Goal: Find contact information: Find contact information

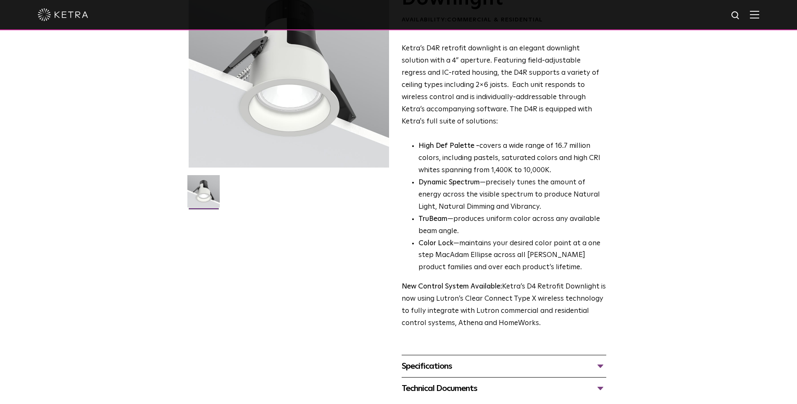
scroll to position [220, 0]
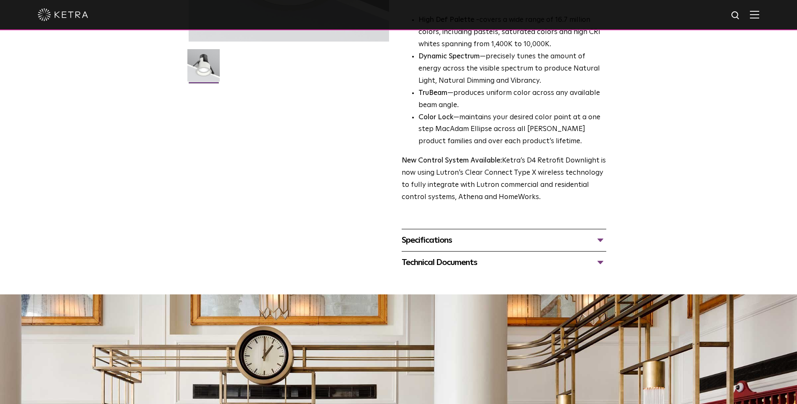
click at [598, 239] on div "Specifications" at bounding box center [504, 240] width 205 height 13
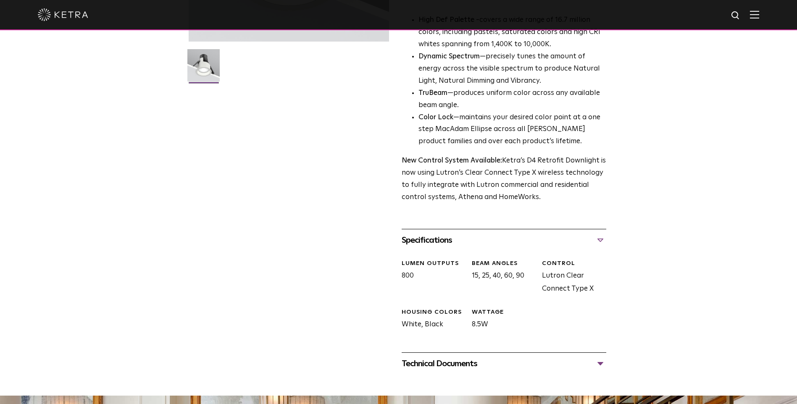
scroll to position [346, 0]
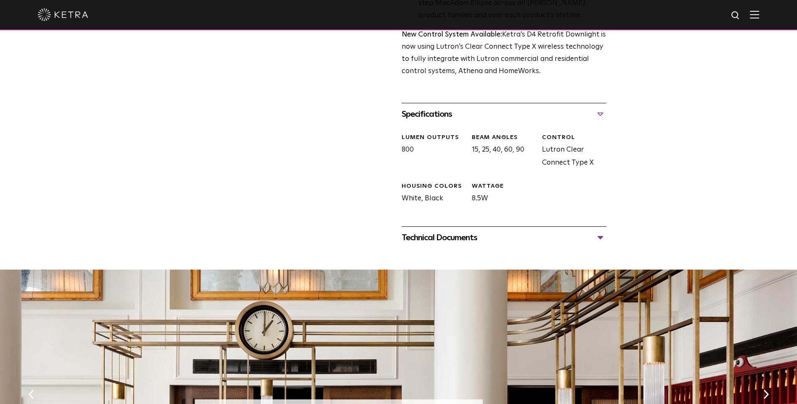
click at [601, 235] on div "Technical Documents" at bounding box center [504, 237] width 205 height 13
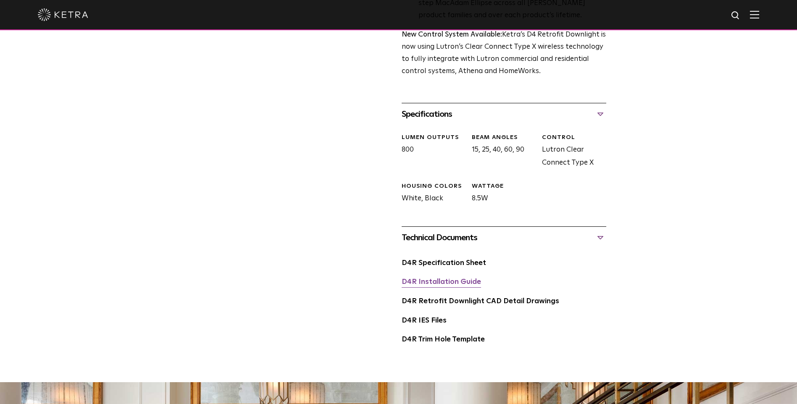
click at [440, 284] on link "D4R Installation Guide" at bounding box center [441, 282] width 79 height 7
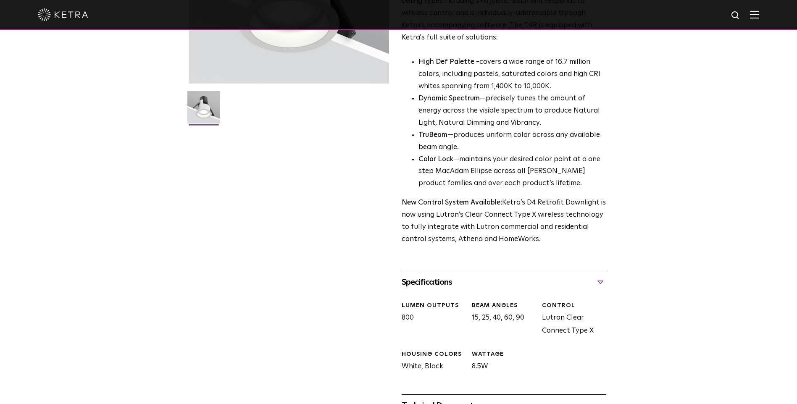
scroll to position [262, 0]
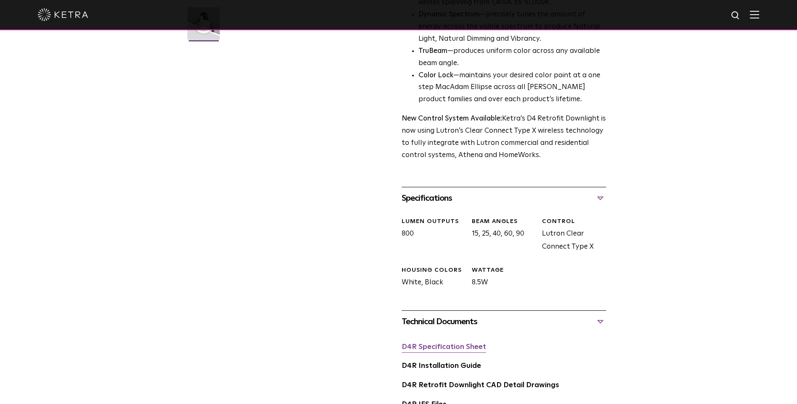
click at [447, 348] on link "D4R Specification Sheet" at bounding box center [444, 347] width 84 height 7
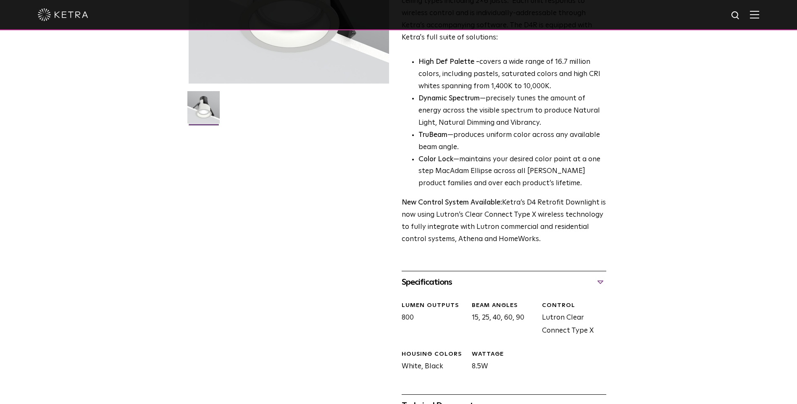
scroll to position [388, 0]
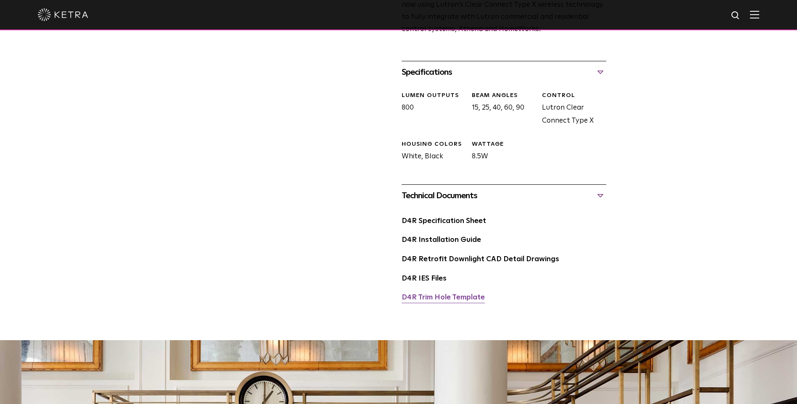
click at [433, 300] on link "D4R Trim Hole Template" at bounding box center [443, 297] width 83 height 7
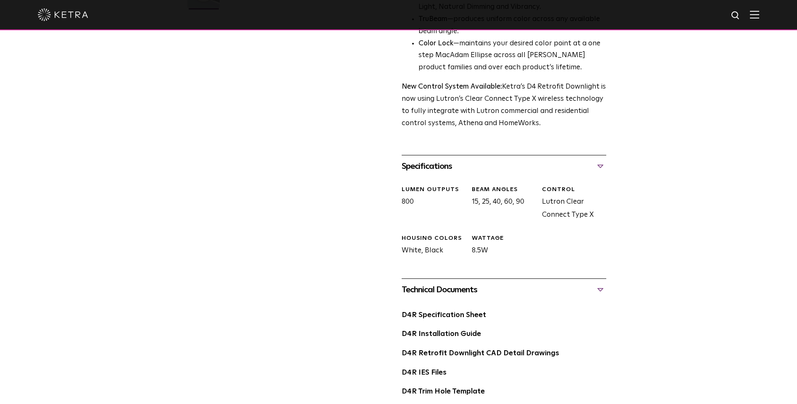
scroll to position [420, 0]
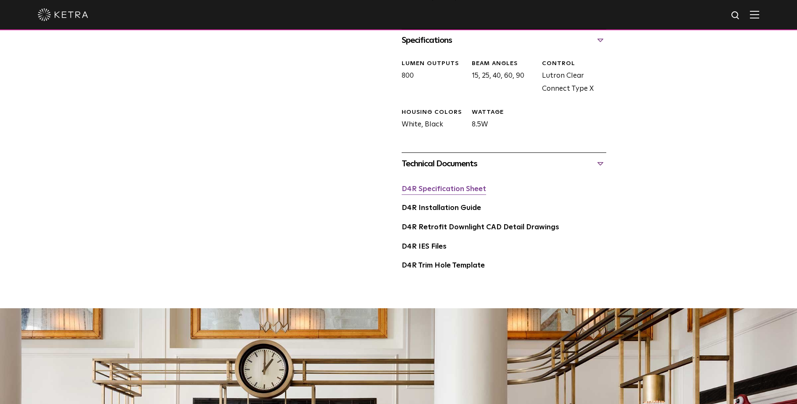
click at [458, 190] on link "D4R Specification Sheet" at bounding box center [444, 189] width 84 height 7
click at [442, 209] on link "D4R Installation Guide" at bounding box center [441, 208] width 79 height 7
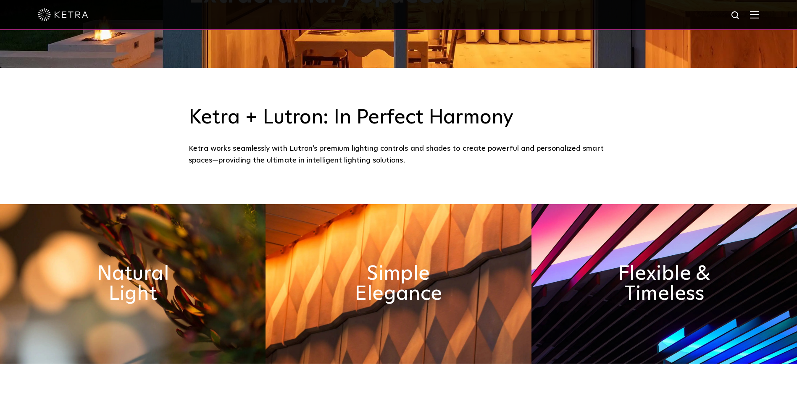
scroll to position [168, 0]
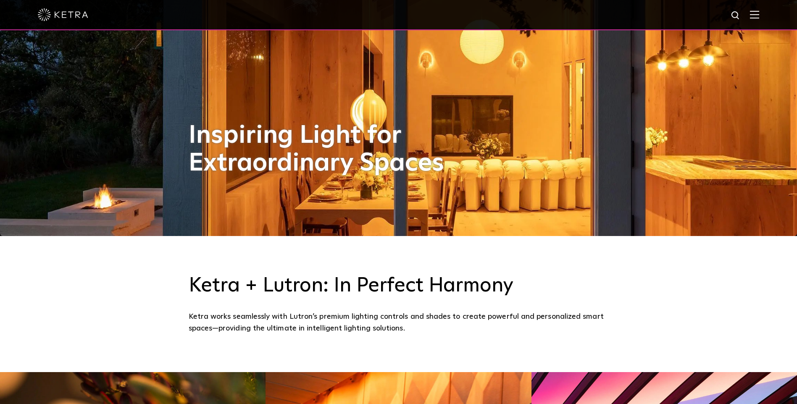
click at [759, 14] on img at bounding box center [754, 15] width 9 height 8
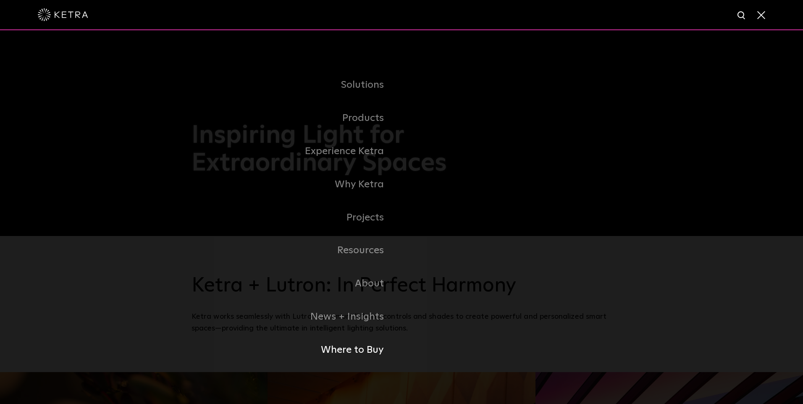
click at [369, 356] on link "Where to Buy" at bounding box center [297, 350] width 210 height 33
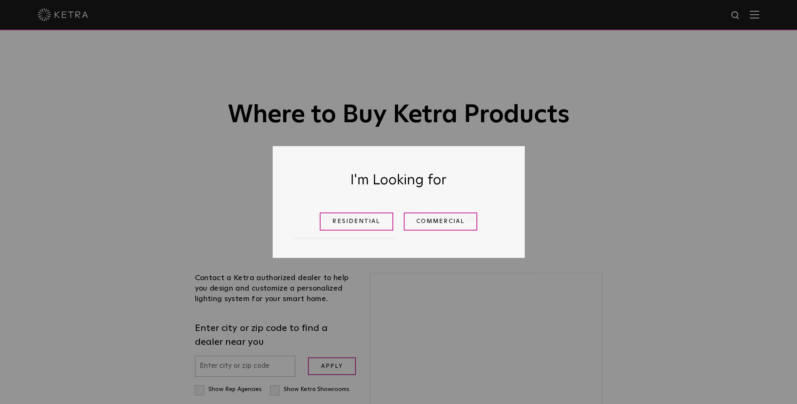
drag, startPoint x: 351, startPoint y: 215, endPoint x: 702, endPoint y: 105, distance: 367.5
click at [351, 215] on link "Residential" at bounding box center [357, 222] width 74 height 18
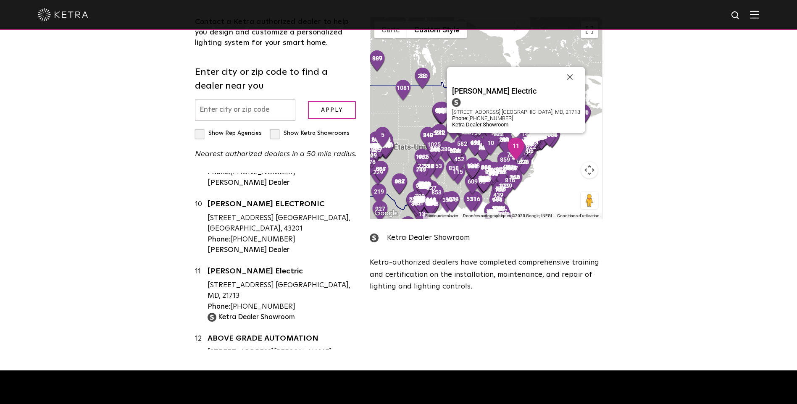
scroll to position [630, 0]
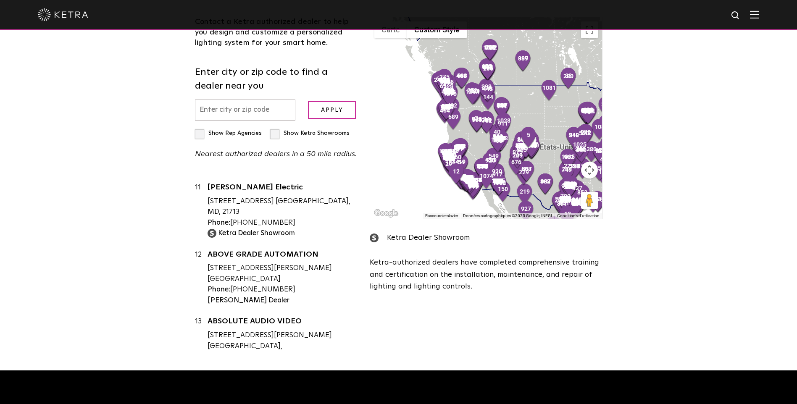
click at [240, 109] on input "text" at bounding box center [245, 110] width 101 height 21
type input "j"
type input "j2j2n2"
click at [308, 101] on input "Apply" at bounding box center [332, 110] width 48 height 18
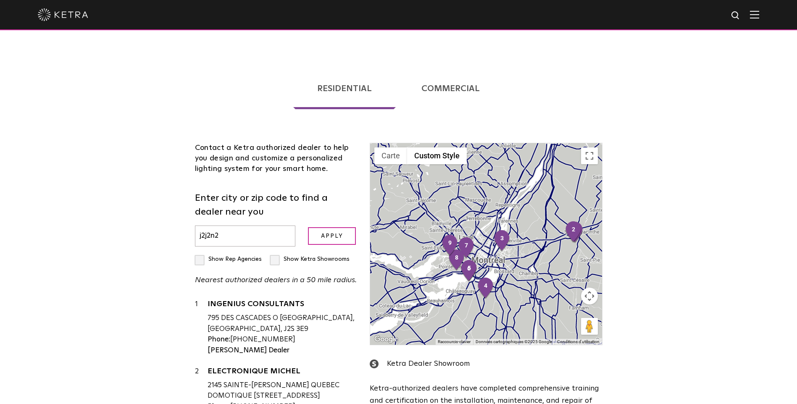
scroll to position [4, 0]
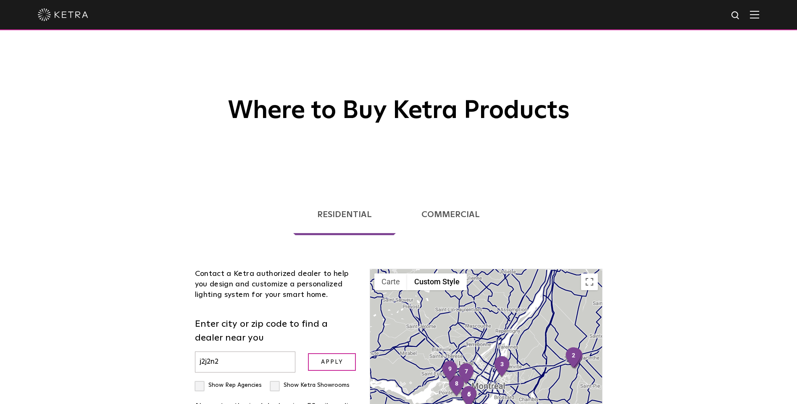
click at [450, 217] on link "Commercial" at bounding box center [451, 214] width 106 height 41
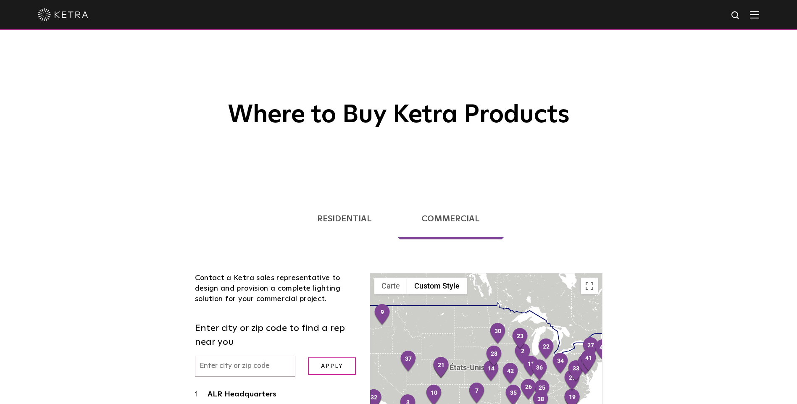
scroll to position [84, 0]
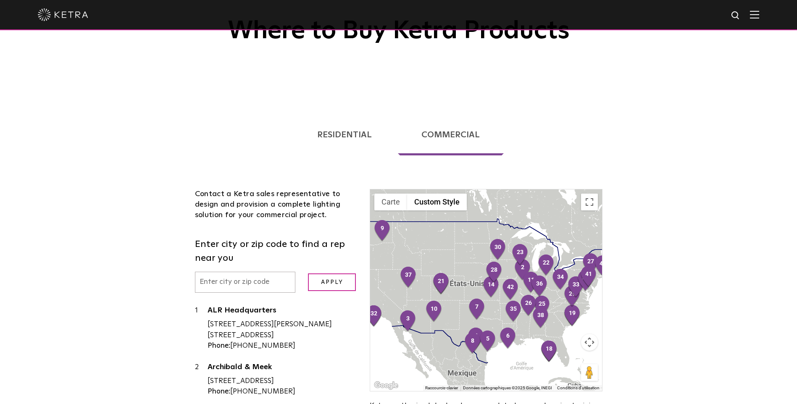
click at [217, 288] on input "text" at bounding box center [245, 282] width 101 height 21
click at [308, 274] on input "Apply" at bounding box center [332, 283] width 48 height 18
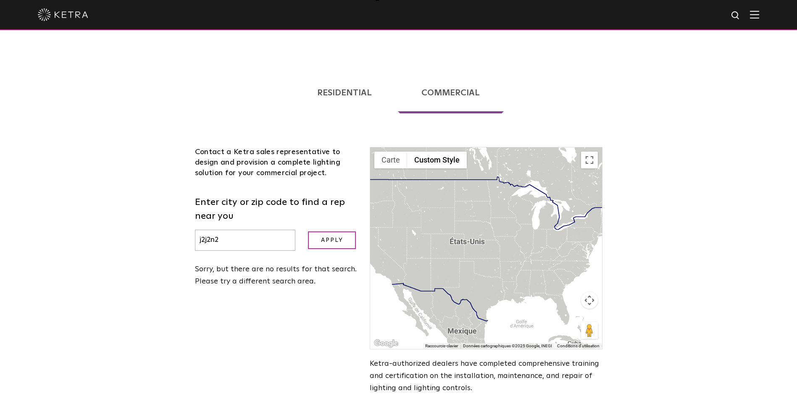
scroll to position [252, 0]
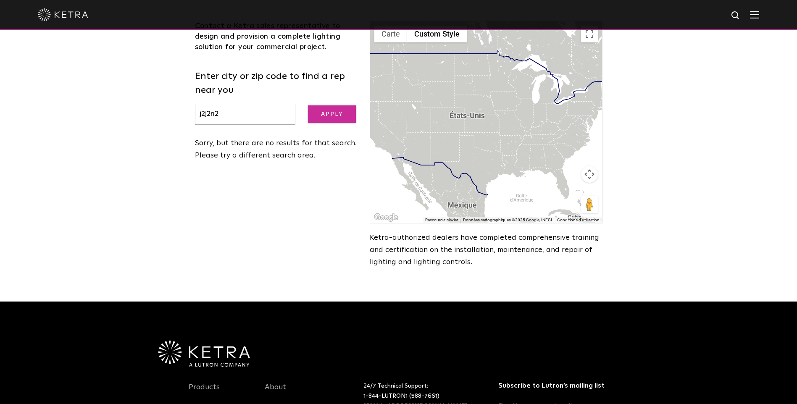
click at [326, 114] on input "Apply" at bounding box center [332, 114] width 48 height 18
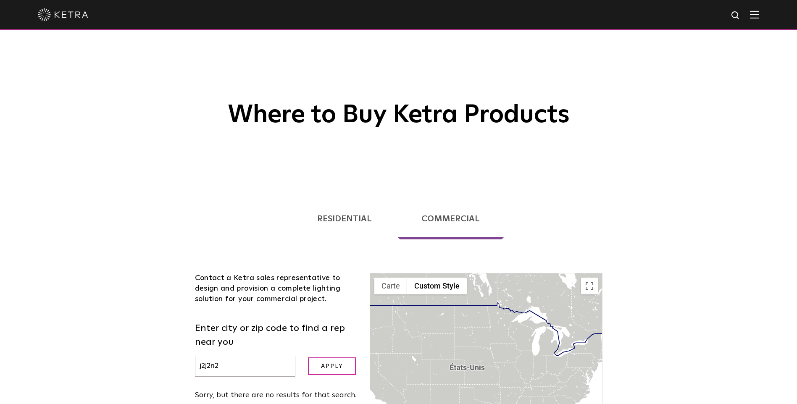
scroll to position [126, 0]
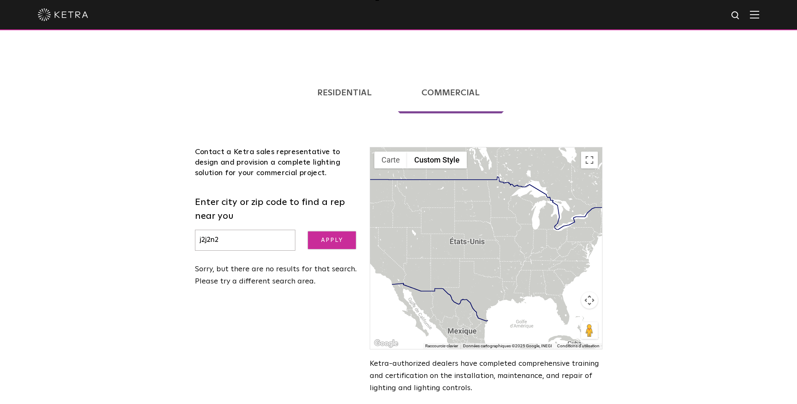
click at [330, 248] on input "Apply" at bounding box center [332, 241] width 48 height 18
drag, startPoint x: 227, startPoint y: 238, endPoint x: -2, endPoint y: 247, distance: 229.2
click at [0, 247] on html "Solutions Commercial Residential Products Commercial Products Residential Produ…" at bounding box center [398, 285] width 797 height 823
type input "j2j 2n2"
click at [308, 232] on input "Apply" at bounding box center [332, 241] width 48 height 18
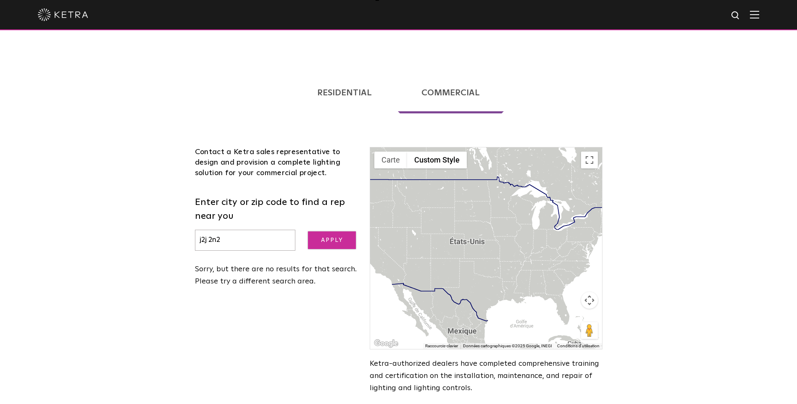
click at [332, 240] on input "Apply" at bounding box center [332, 241] width 48 height 18
